Goal: Task Accomplishment & Management: Complete application form

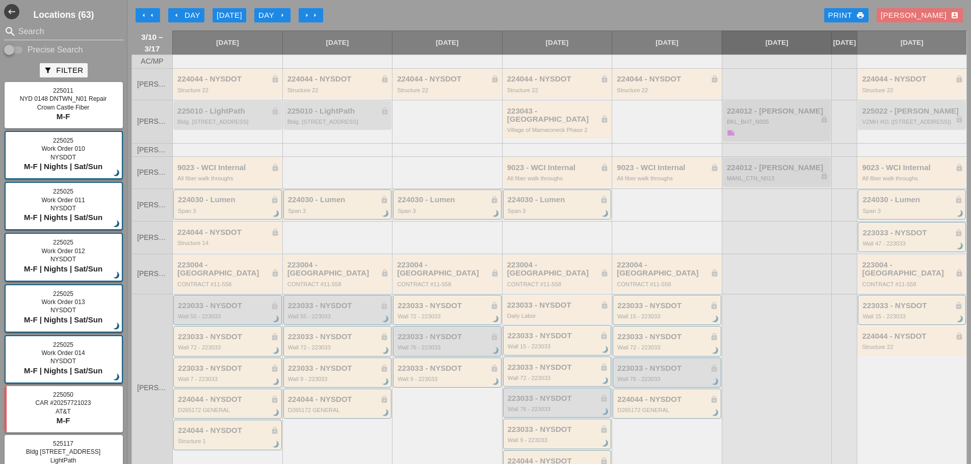
click at [315, 14] on icon "arrow_right" at bounding box center [315, 15] width 8 height 8
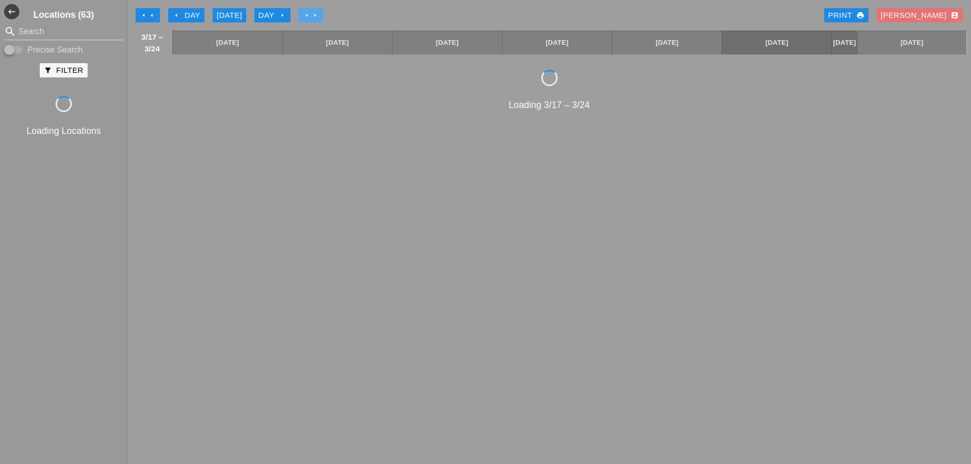
click at [315, 14] on icon "arrow_right" at bounding box center [315, 15] width 8 height 8
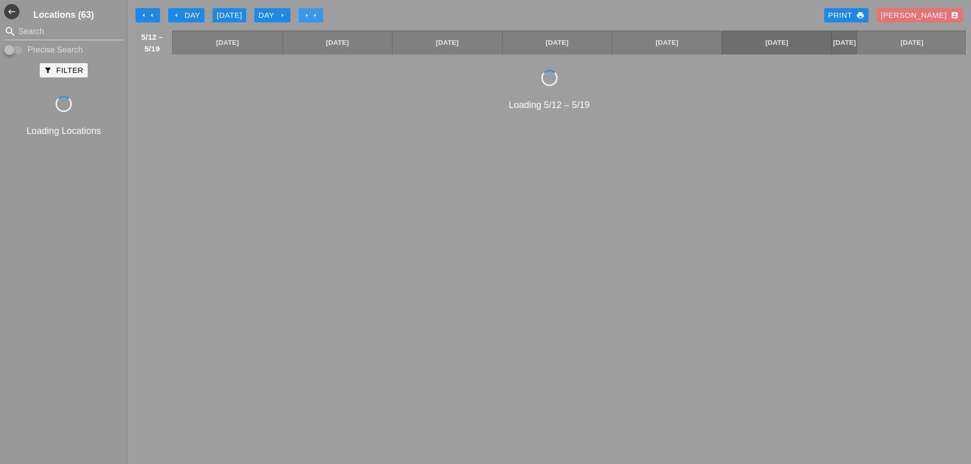
click at [315, 14] on icon "arrow_right" at bounding box center [315, 15] width 8 height 8
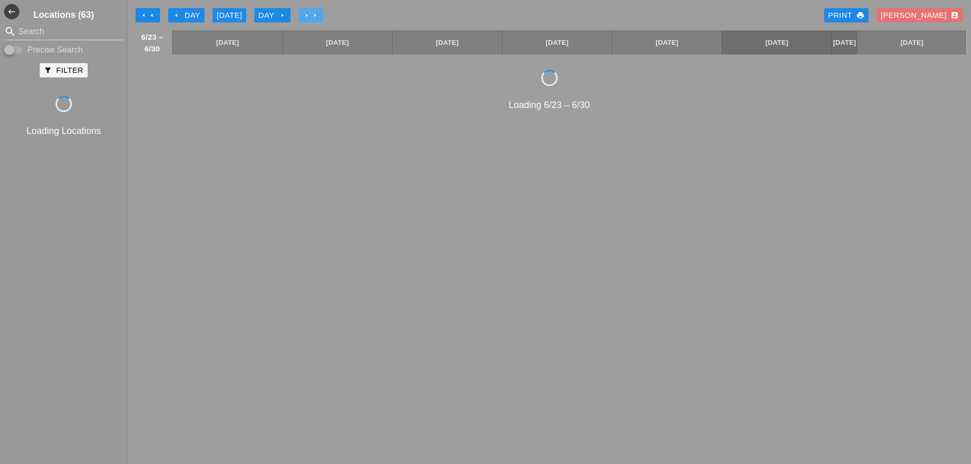
click at [315, 14] on icon "arrow_right" at bounding box center [315, 15] width 8 height 8
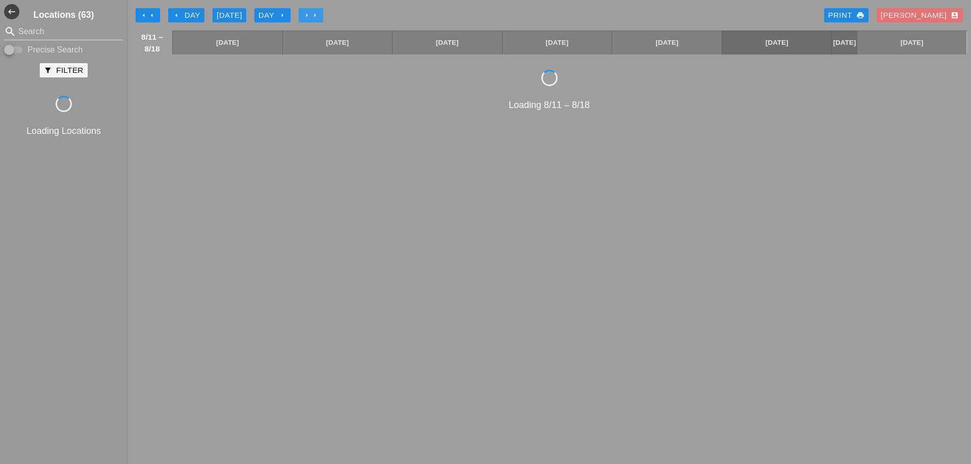
click at [315, 14] on icon "arrow_right" at bounding box center [315, 15] width 8 height 8
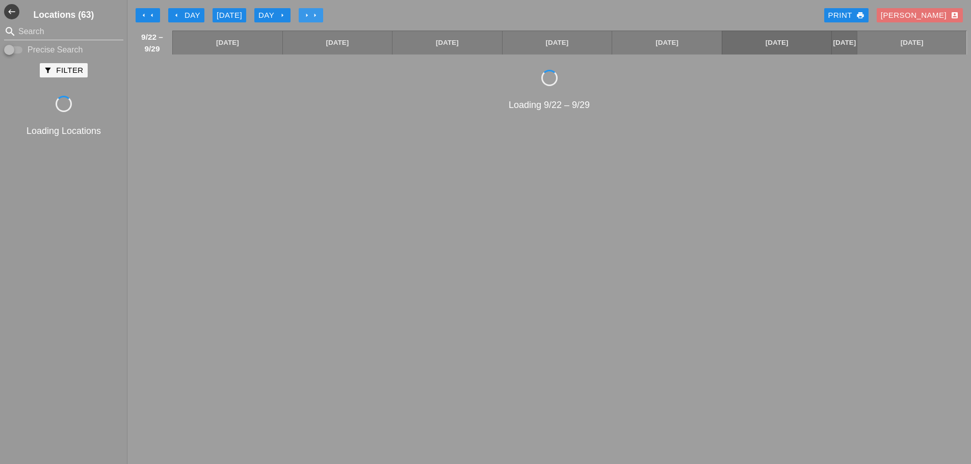
click at [315, 14] on icon "arrow_right" at bounding box center [315, 15] width 8 height 8
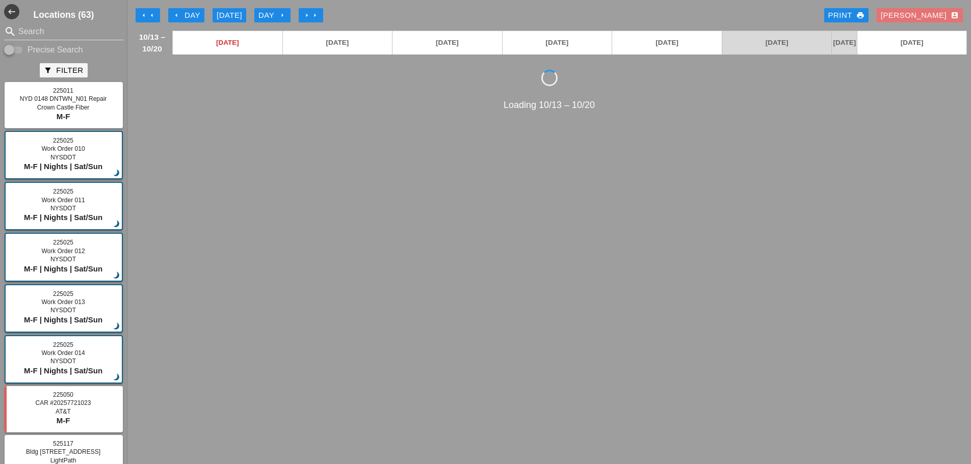
click at [175, 16] on icon "arrow_left" at bounding box center [176, 15] width 8 height 8
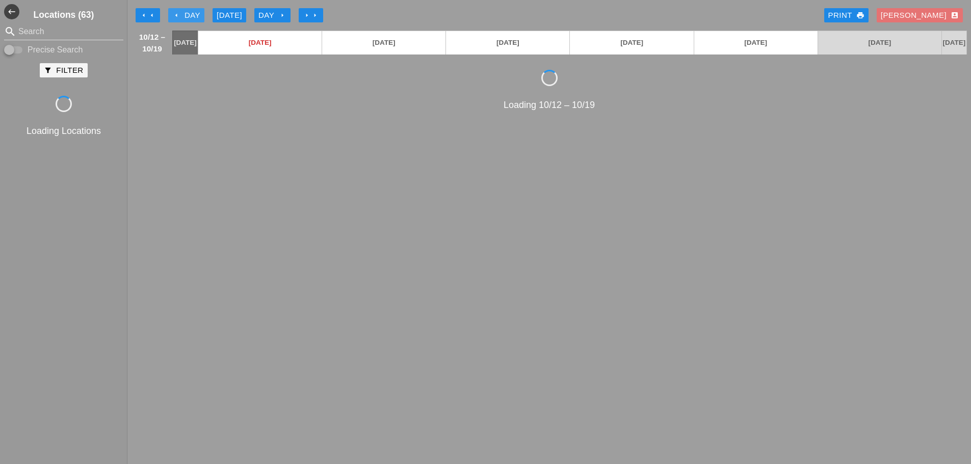
click at [175, 16] on icon "arrow_left" at bounding box center [176, 15] width 8 height 8
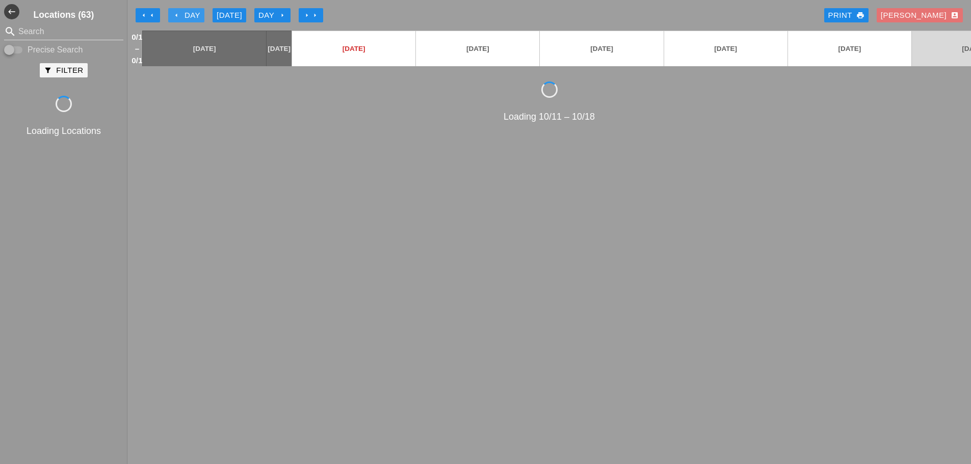
click at [175, 16] on icon "arrow_left" at bounding box center [176, 15] width 8 height 8
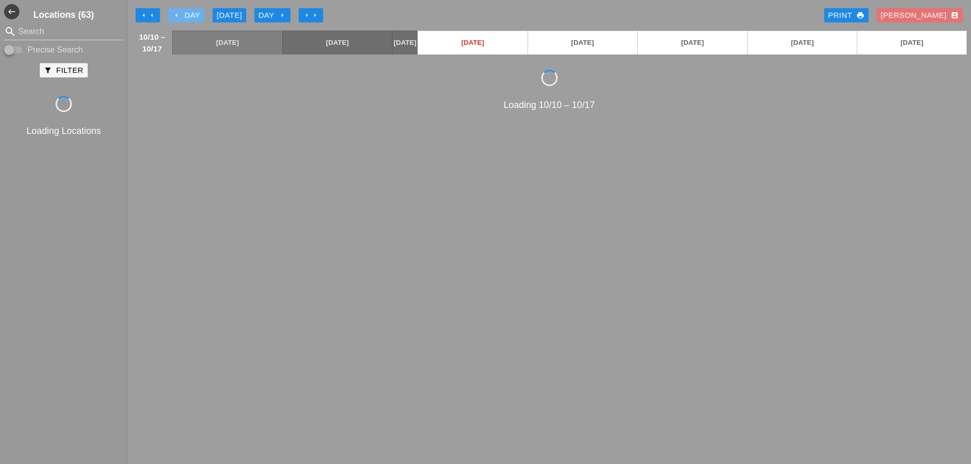
click at [175, 16] on icon "arrow_left" at bounding box center [176, 15] width 8 height 8
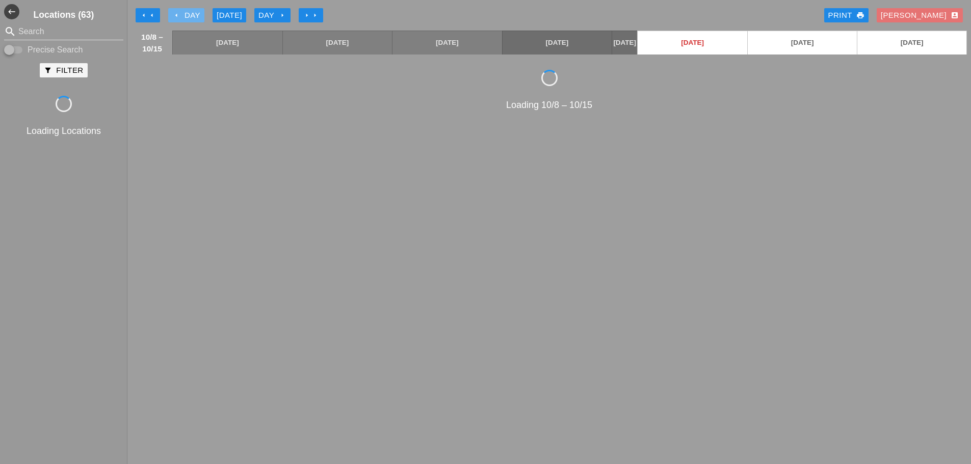
click at [174, 17] on icon "arrow_left" at bounding box center [176, 15] width 8 height 8
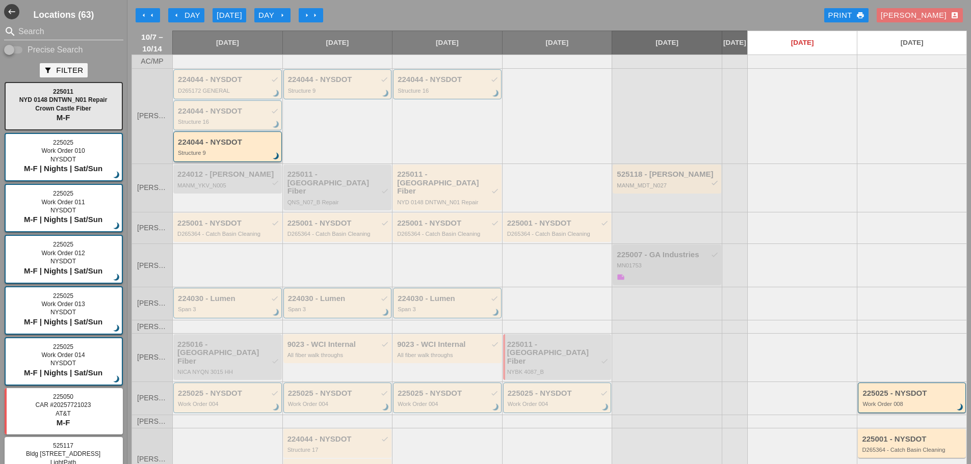
click at [187, 147] on div "224044 - NYSDOT" at bounding box center [228, 142] width 101 height 9
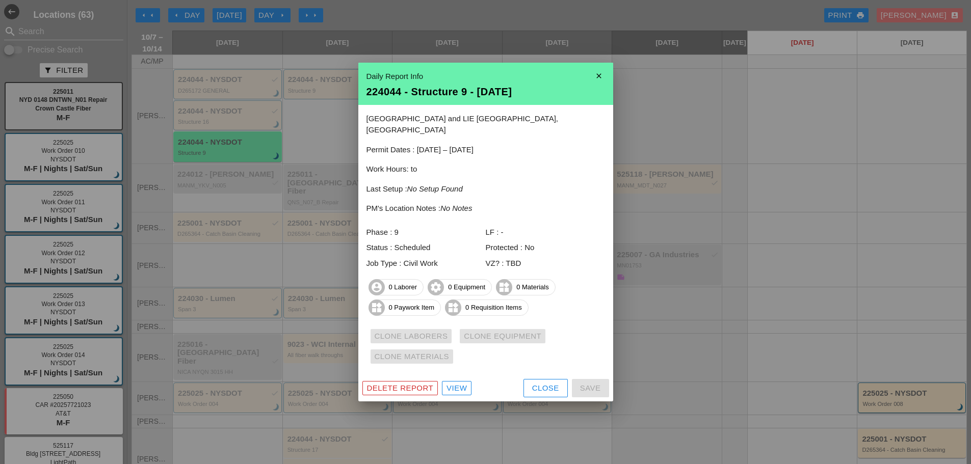
click at [450, 383] on div "View" at bounding box center [457, 389] width 20 height 12
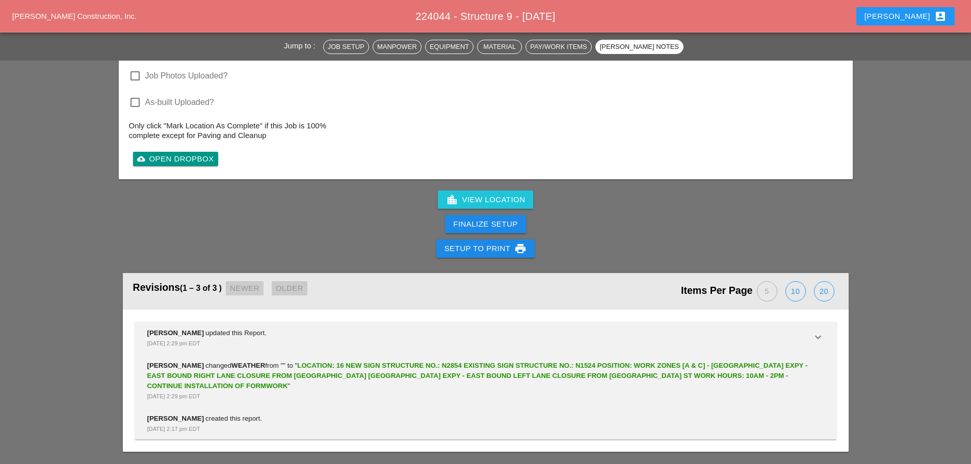
scroll to position [1380, 0]
click at [469, 227] on div "Finalize Setup" at bounding box center [485, 225] width 64 height 12
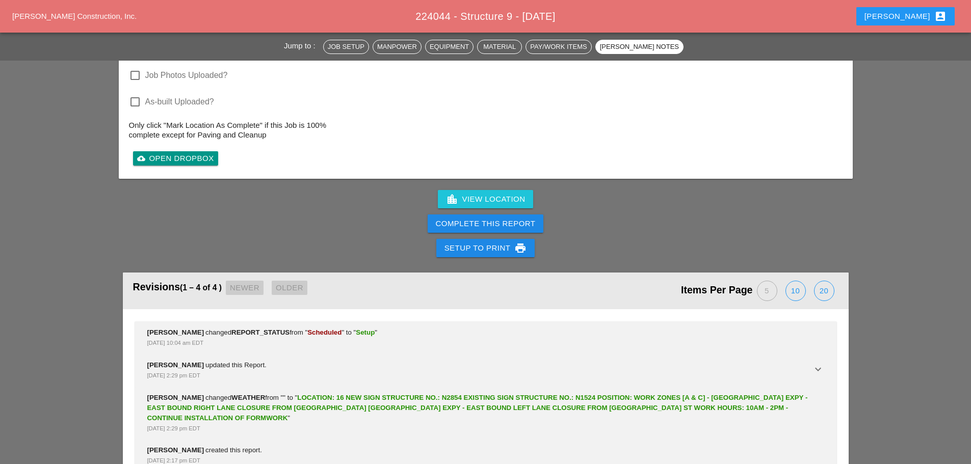
click at [469, 227] on div "Complete This Report" at bounding box center [486, 224] width 100 height 12
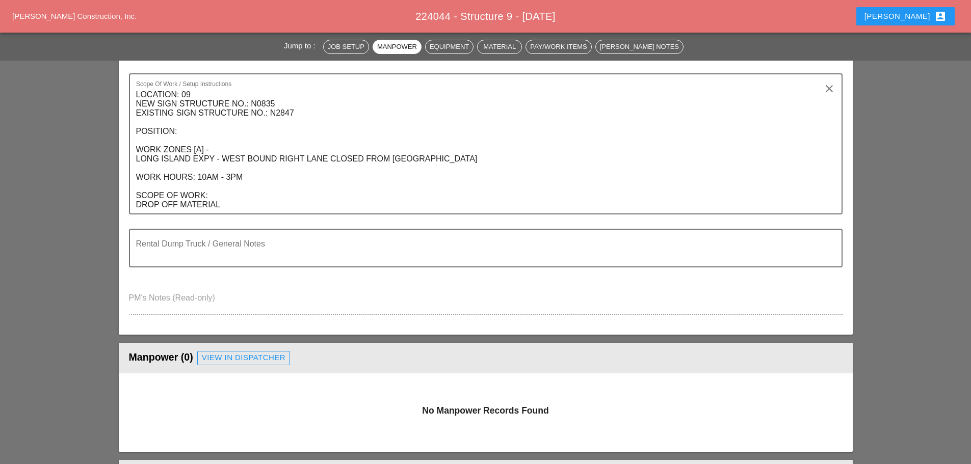
scroll to position [3, 0]
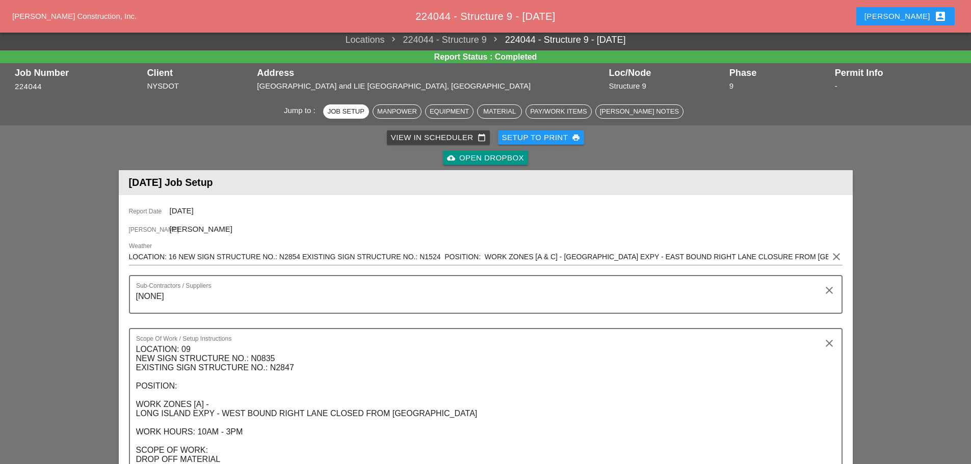
click at [430, 131] on link "View in Scheduler calendar_today" at bounding box center [438, 138] width 103 height 14
